Goal: Task Accomplishment & Management: Use online tool/utility

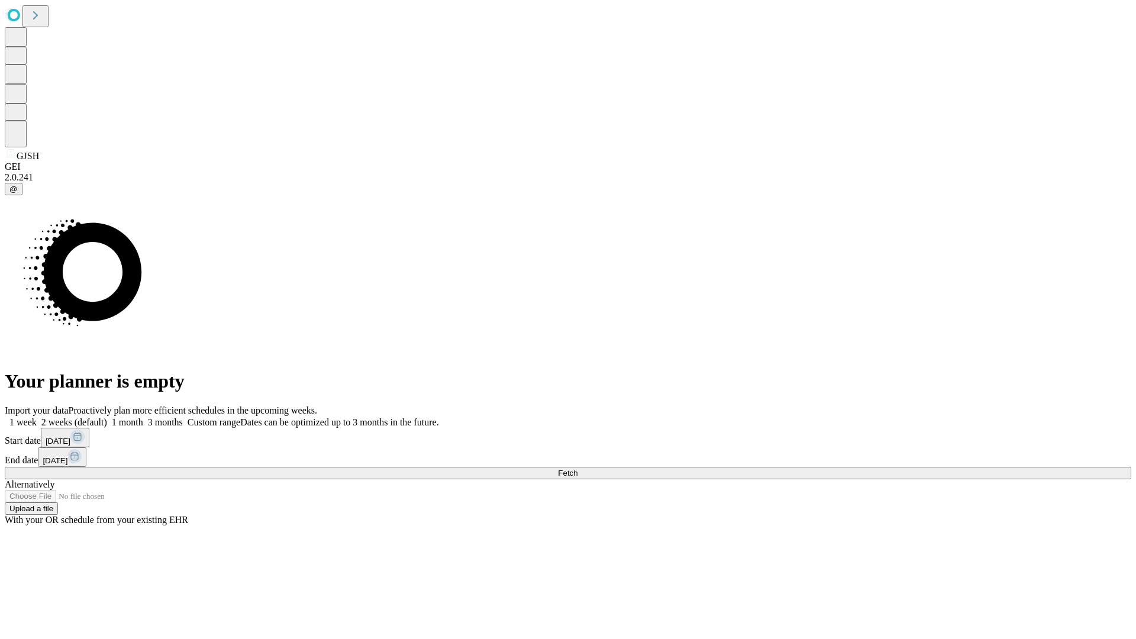
click at [577, 469] on span "Fetch" at bounding box center [568, 473] width 20 height 9
